Goal: Find specific page/section: Find specific page/section

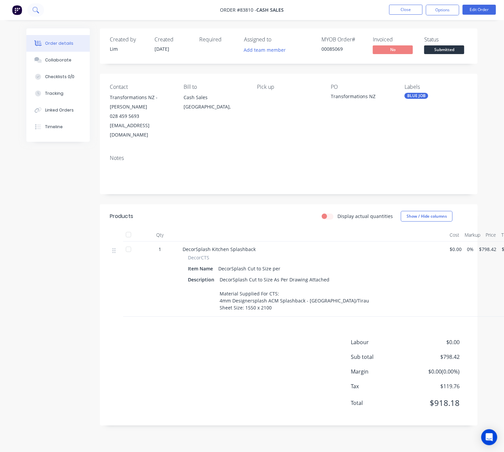
click at [35, 12] on icon at bounding box center [35, 10] width 6 height 6
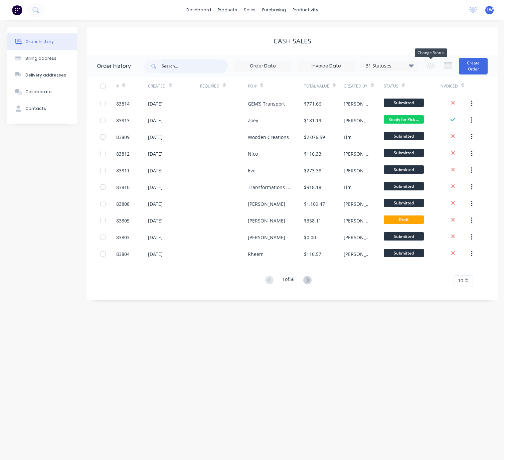
click at [204, 64] on input "text" at bounding box center [195, 65] width 66 height 13
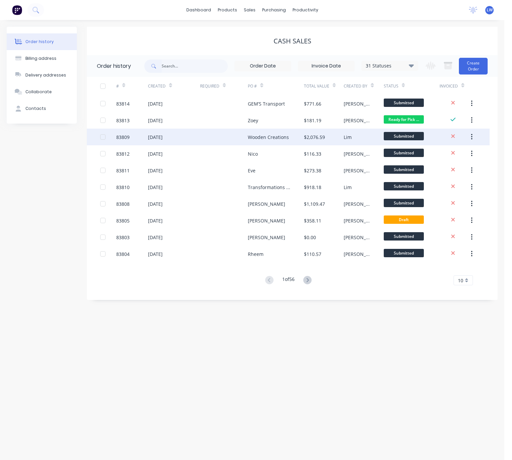
click at [278, 136] on div "Wooden Creations" at bounding box center [268, 137] width 41 height 7
